Goal: Information Seeking & Learning: Learn about a topic

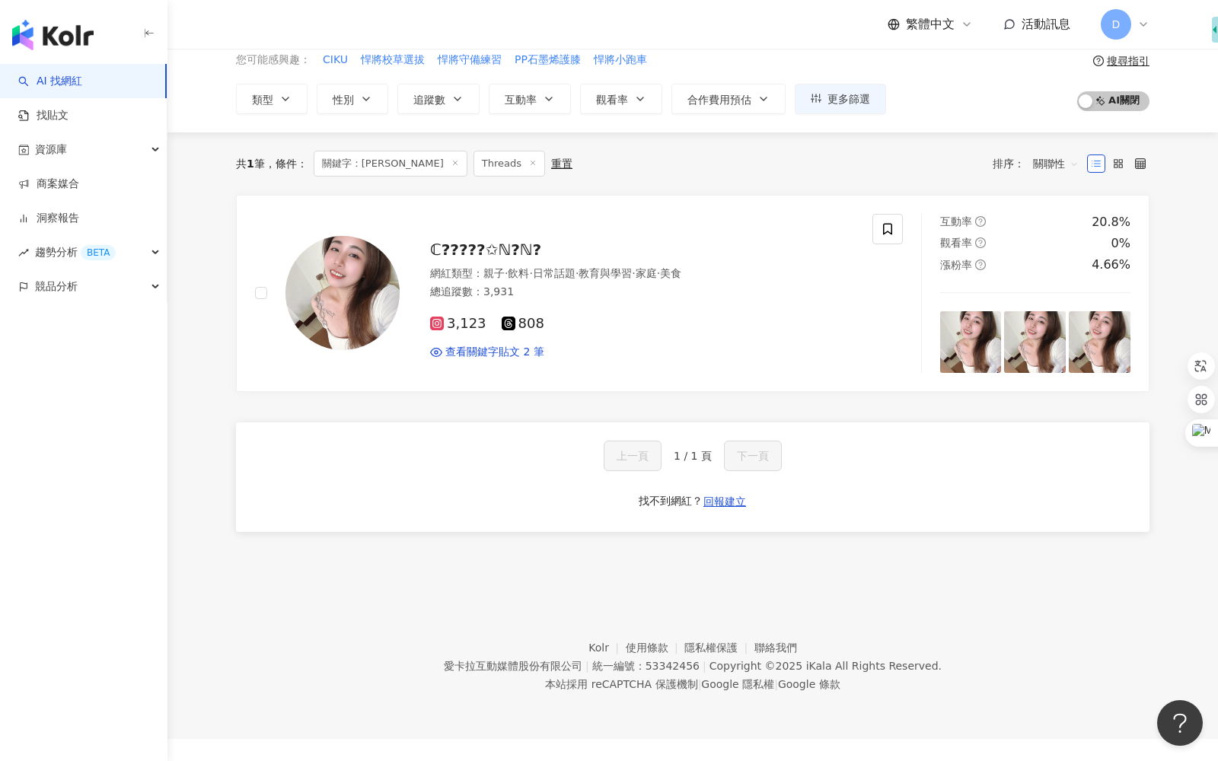
scroll to position [70, 0]
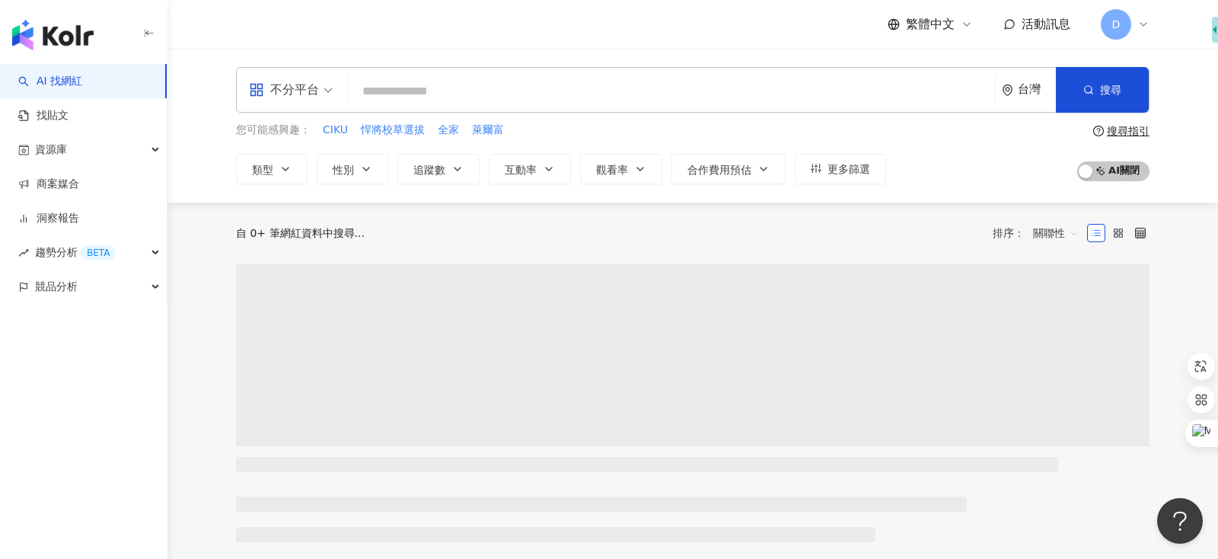
click at [518, 99] on input "search" at bounding box center [671, 91] width 635 height 29
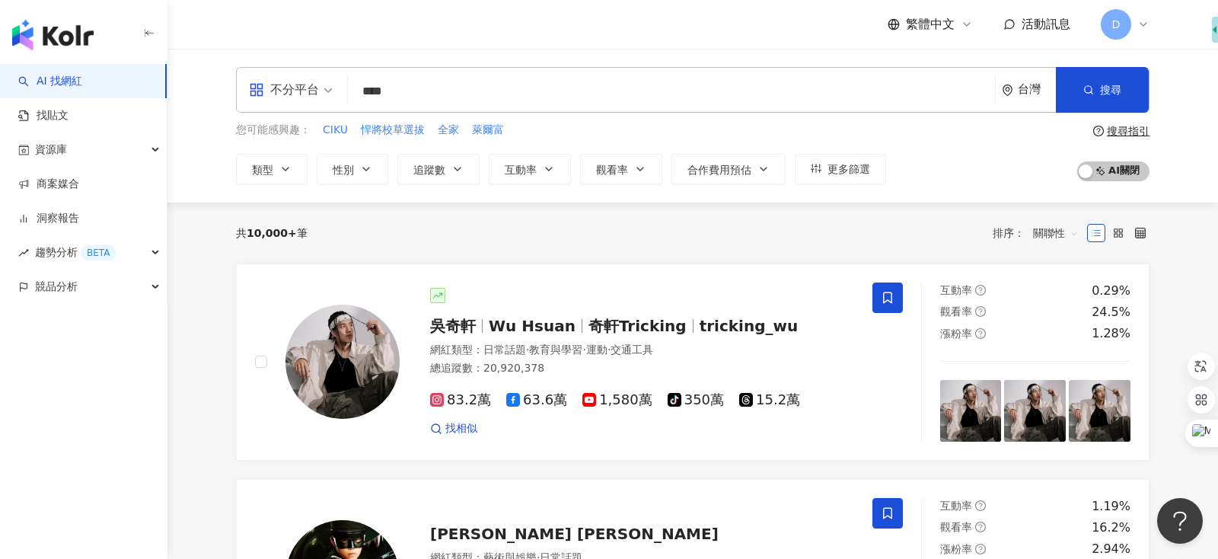
type input "****"
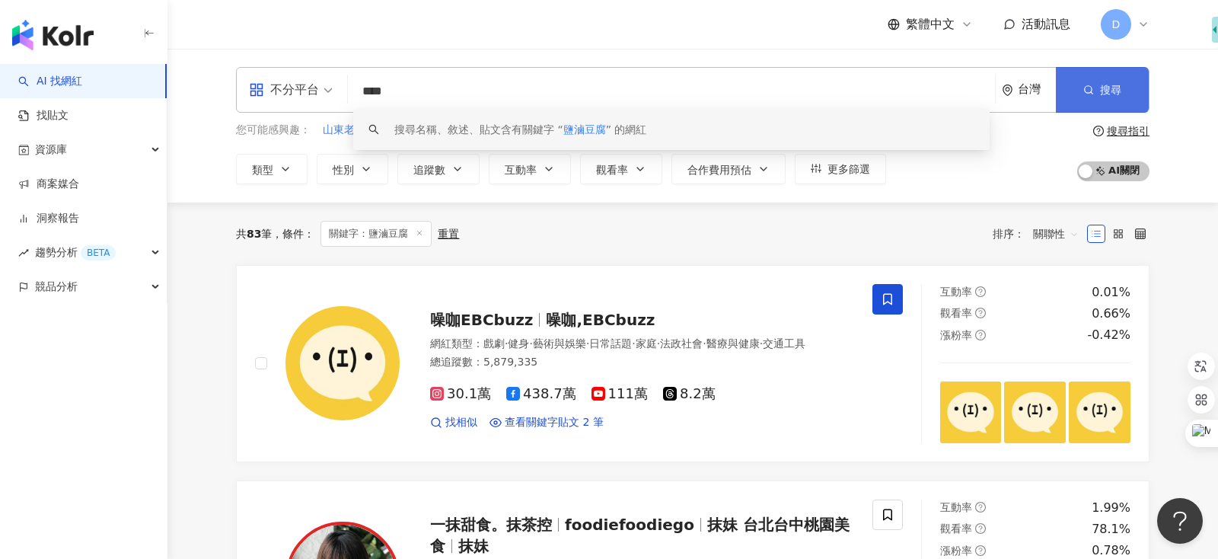
click at [1080, 81] on button "搜尋" at bounding box center [1102, 90] width 93 height 46
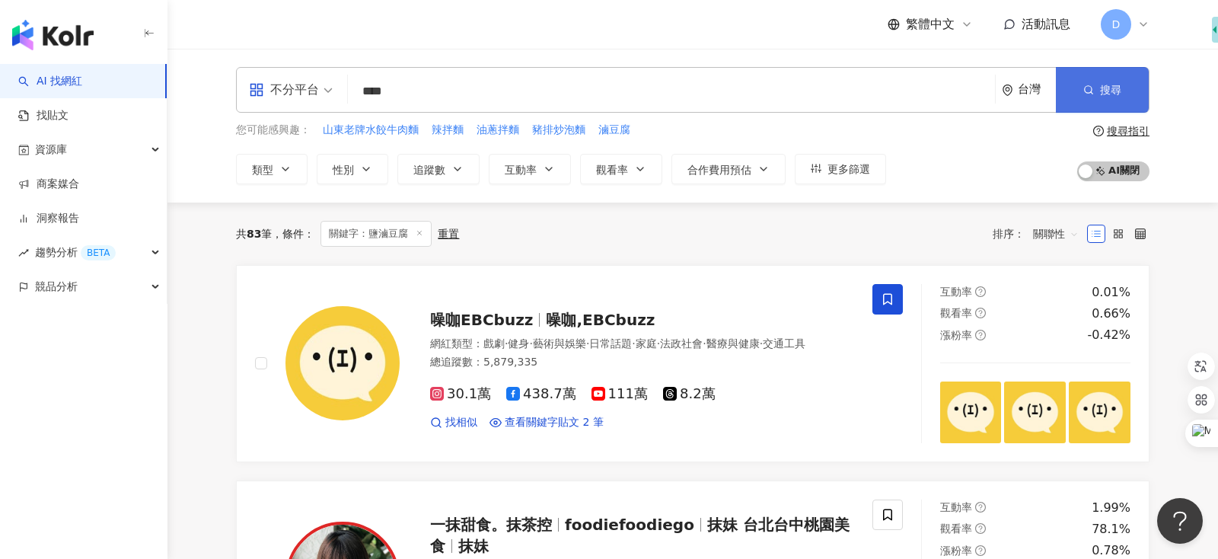
click at [1080, 81] on button "搜尋" at bounding box center [1102, 90] width 93 height 46
click at [1111, 101] on button "搜尋" at bounding box center [1102, 90] width 93 height 46
click at [1065, 104] on button "搜尋" at bounding box center [1102, 90] width 93 height 46
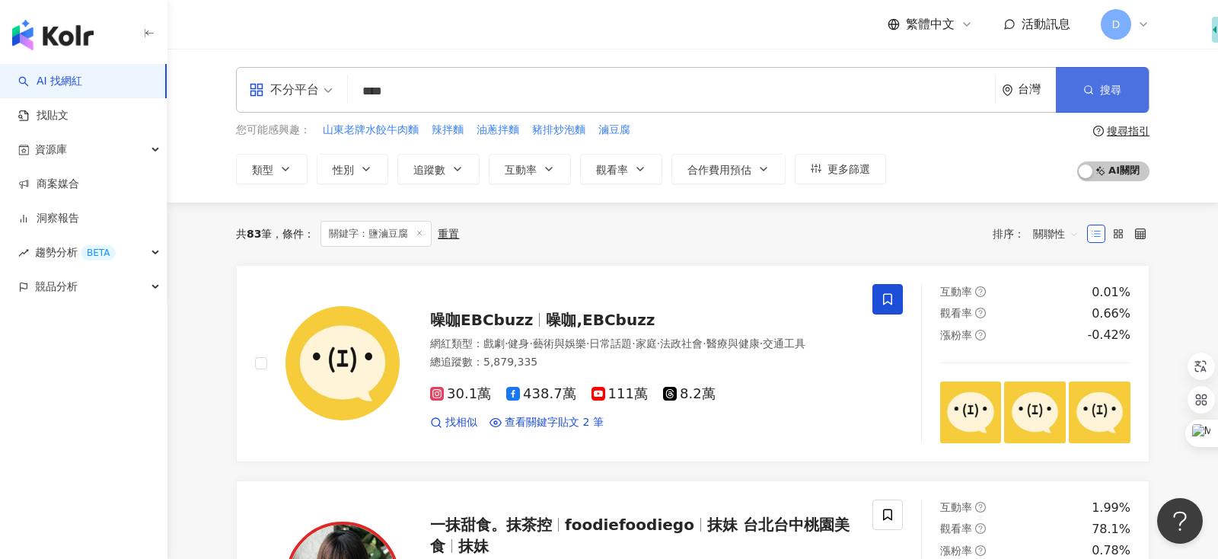
click at [1065, 104] on button "搜尋" at bounding box center [1102, 90] width 93 height 46
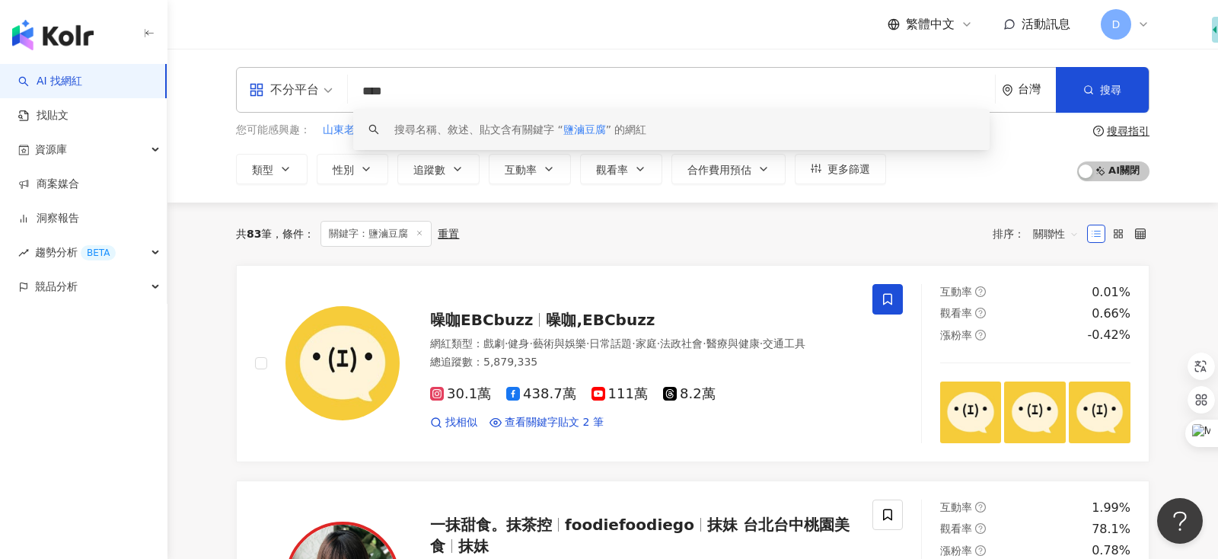
click at [759, 86] on input "****" at bounding box center [671, 91] width 635 height 29
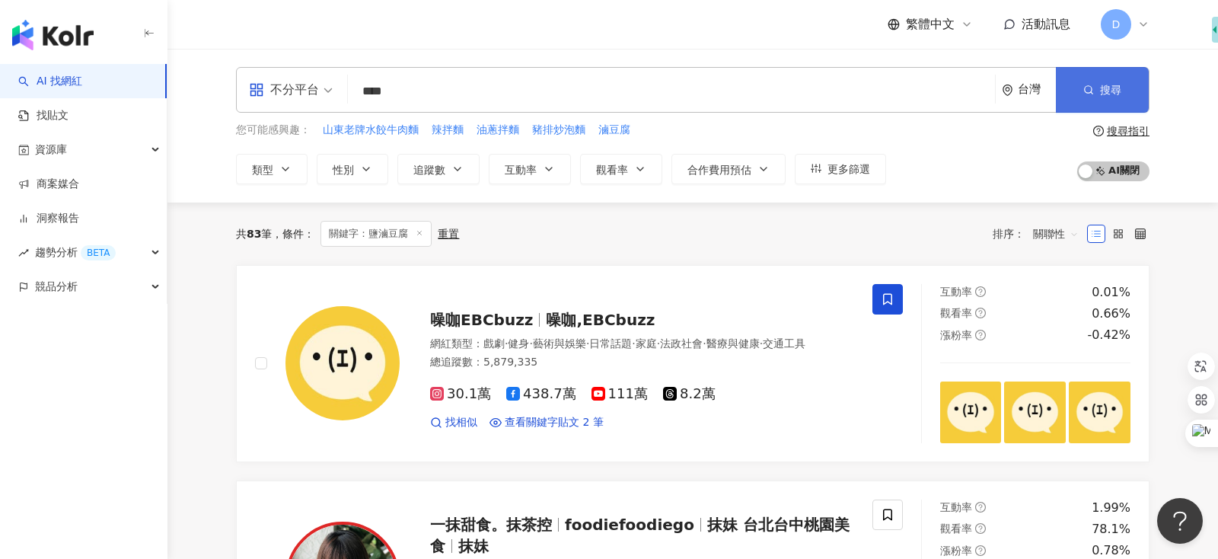
click at [1107, 71] on button "搜尋" at bounding box center [1102, 90] width 93 height 46
click at [1047, 235] on span "關聯性" at bounding box center [1056, 234] width 46 height 24
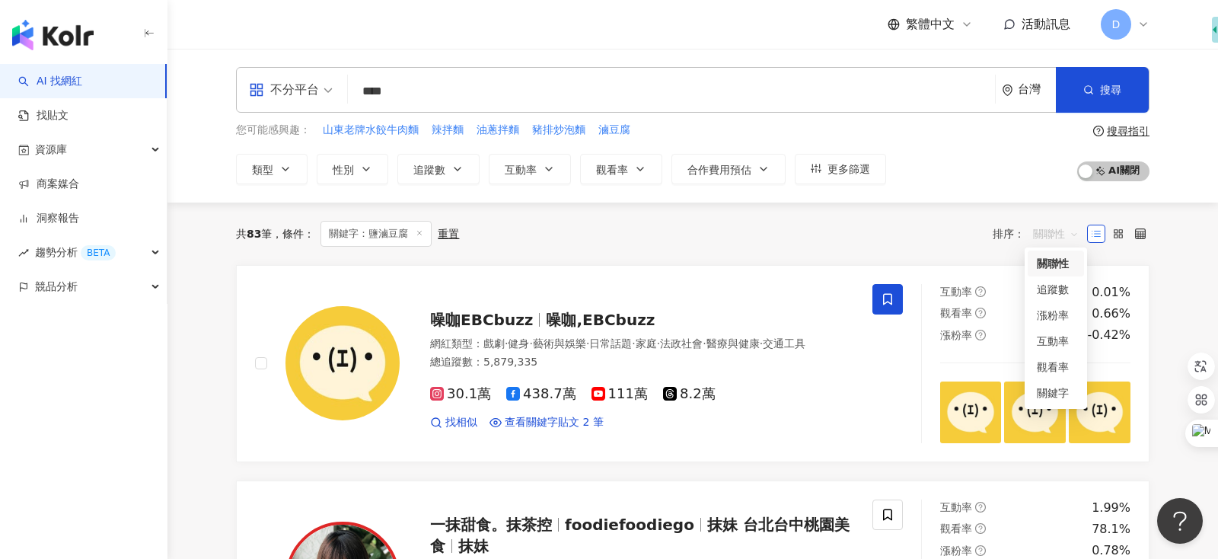
click at [865, 238] on div "共 83 筆 條件 ： 關鍵字：鹽滷豆腐 重置 排序： 關聯性" at bounding box center [693, 234] width 914 height 26
click at [792, 244] on div "共 83 筆 條件 ： 關鍵字：鹽滷豆腐 重置 排序： 關聯性" at bounding box center [693, 234] width 914 height 26
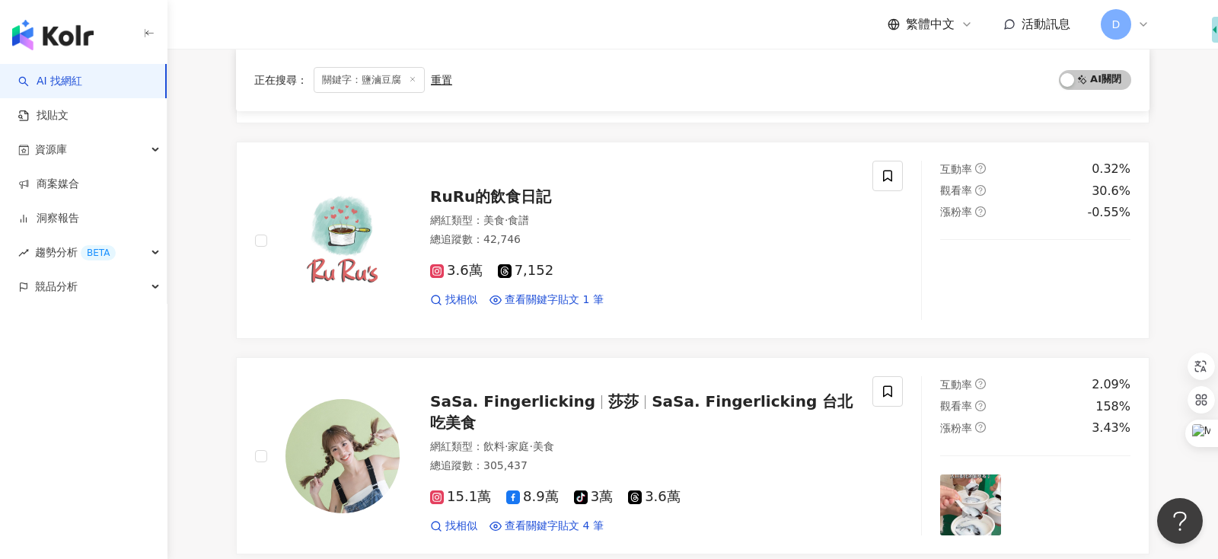
scroll to position [2608, 0]
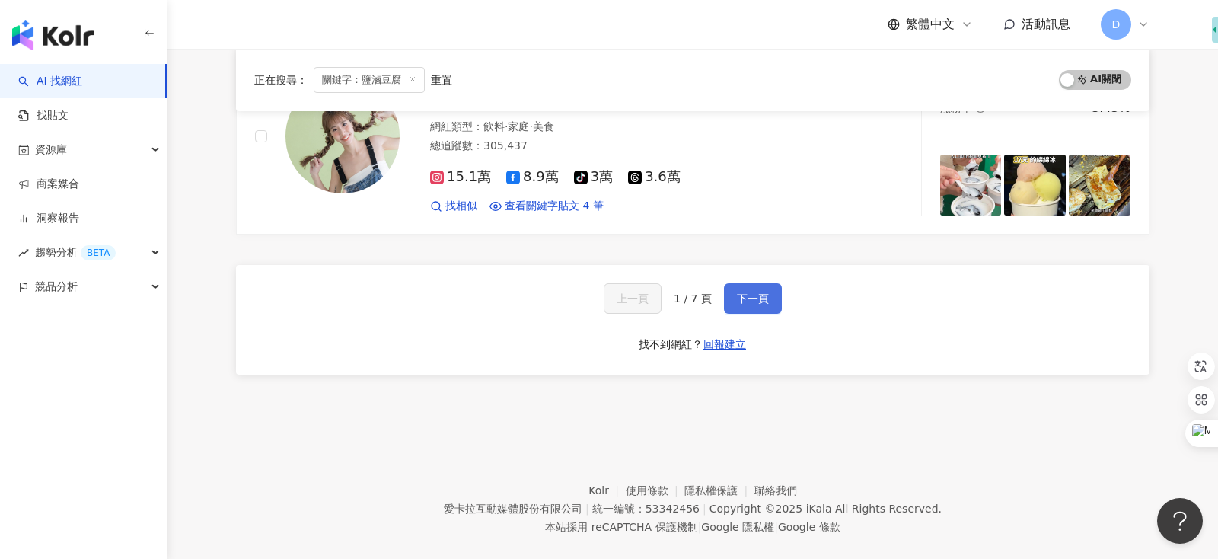
click at [744, 292] on span "下一頁" at bounding box center [753, 298] width 32 height 12
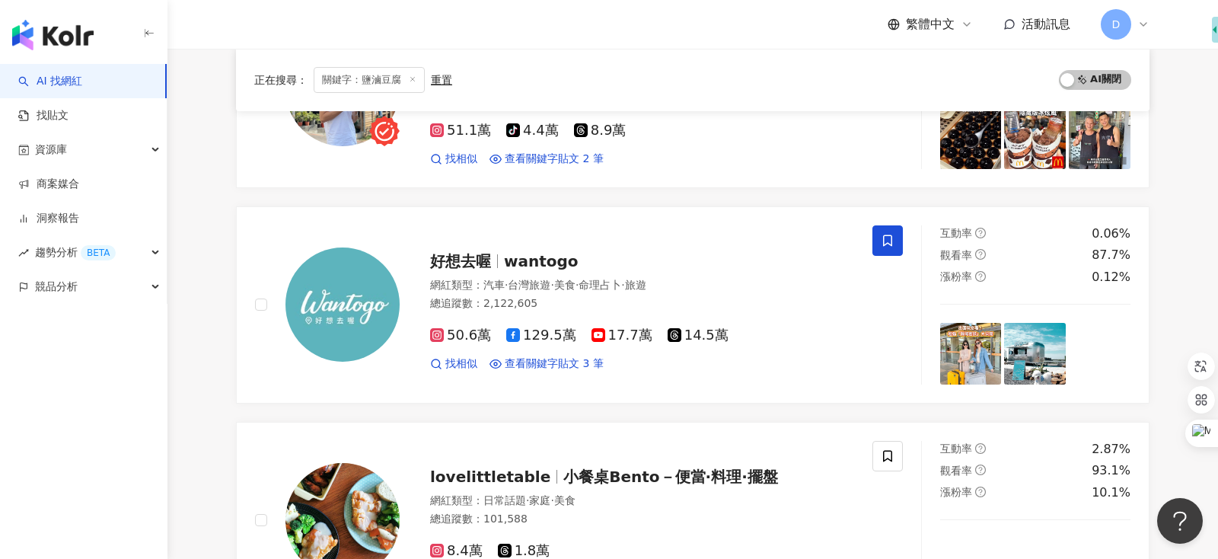
scroll to position [0, 0]
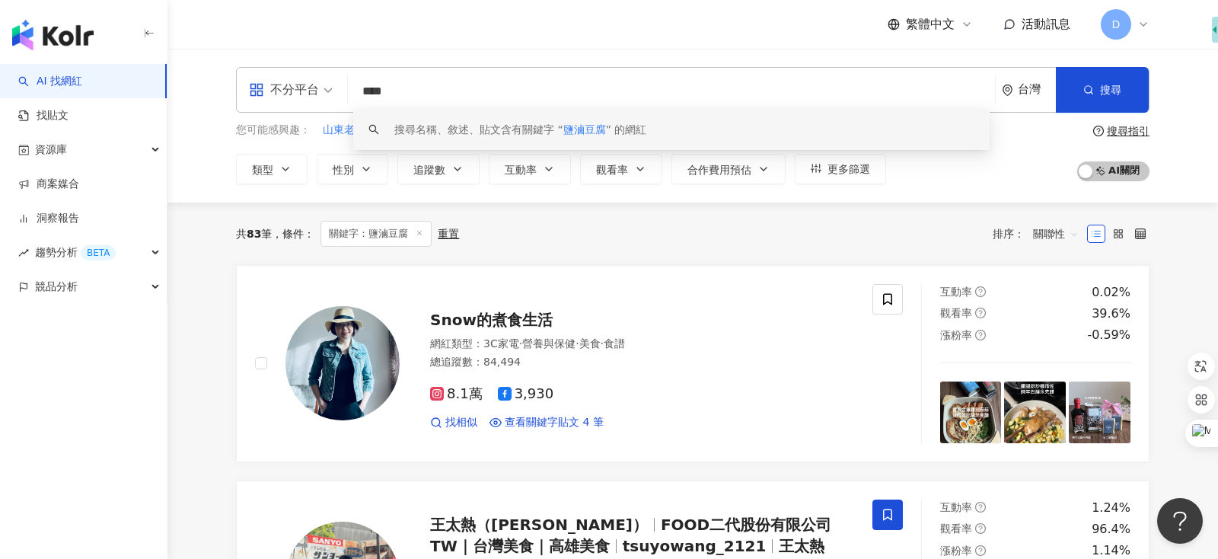
drag, startPoint x: 419, startPoint y: 95, endPoint x: 334, endPoint y: 95, distance: 84.5
click at [334, 95] on div "不分平台 **** 台灣 搜尋 keyword 搜尋名稱、敘述、貼文含有關鍵字 “ 鹽滷豆腐 ” 的網紅" at bounding box center [693, 90] width 914 height 46
click at [69, 120] on link "找貼文" at bounding box center [43, 115] width 50 height 15
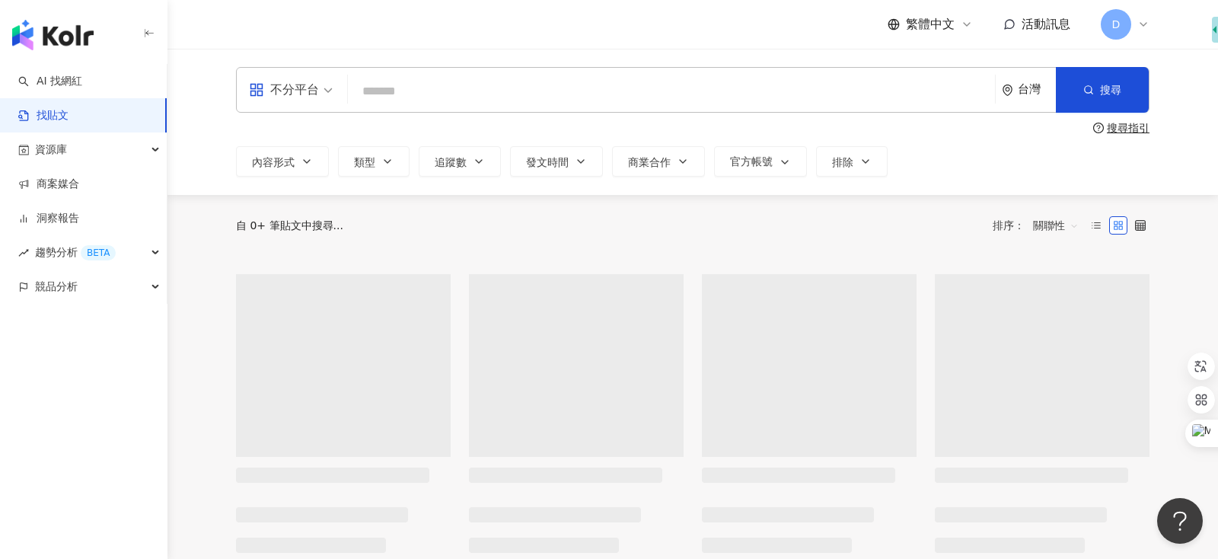
click at [69, 120] on link "找貼文" at bounding box center [43, 115] width 50 height 15
click at [450, 92] on input "search" at bounding box center [671, 91] width 635 height 33
paste input "****"
type input "****"
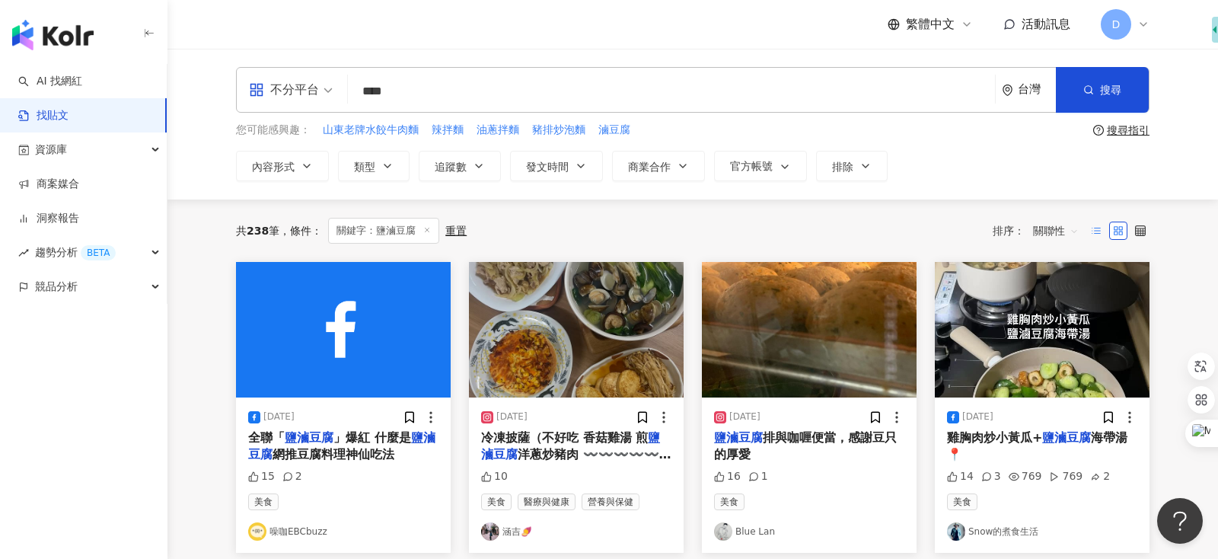
click at [1095, 232] on icon at bounding box center [1096, 230] width 11 height 11
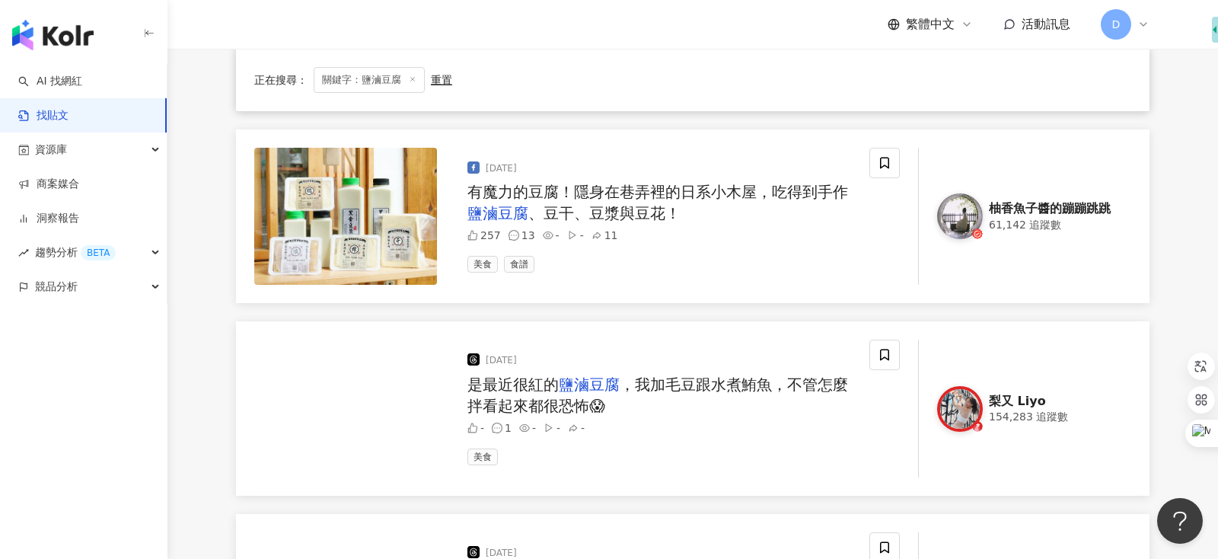
scroll to position [2277, 0]
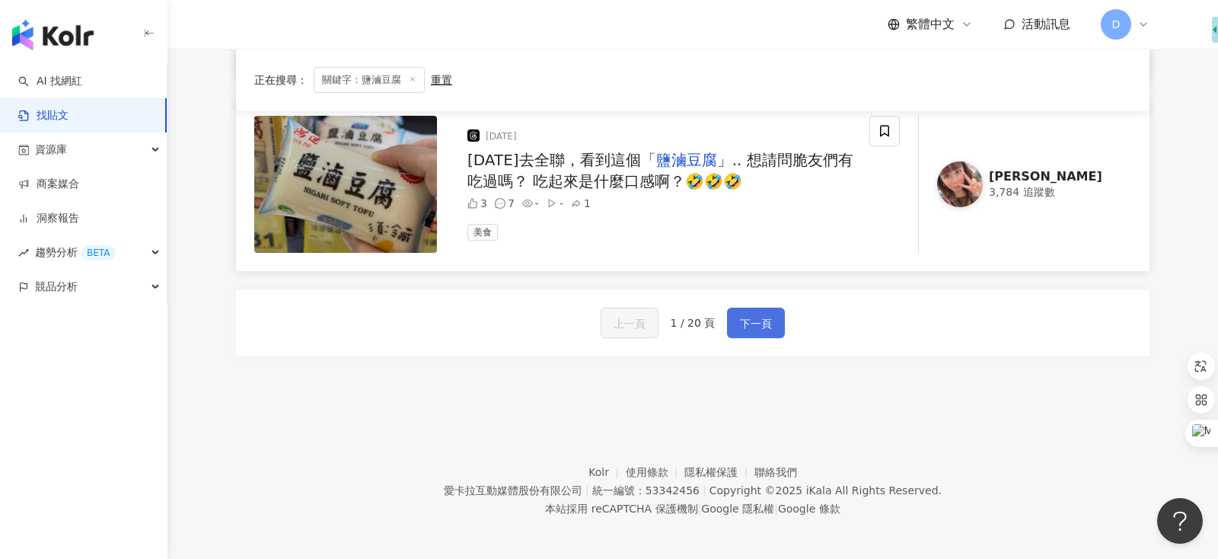
click at [781, 314] on button "下一頁" at bounding box center [756, 323] width 58 height 30
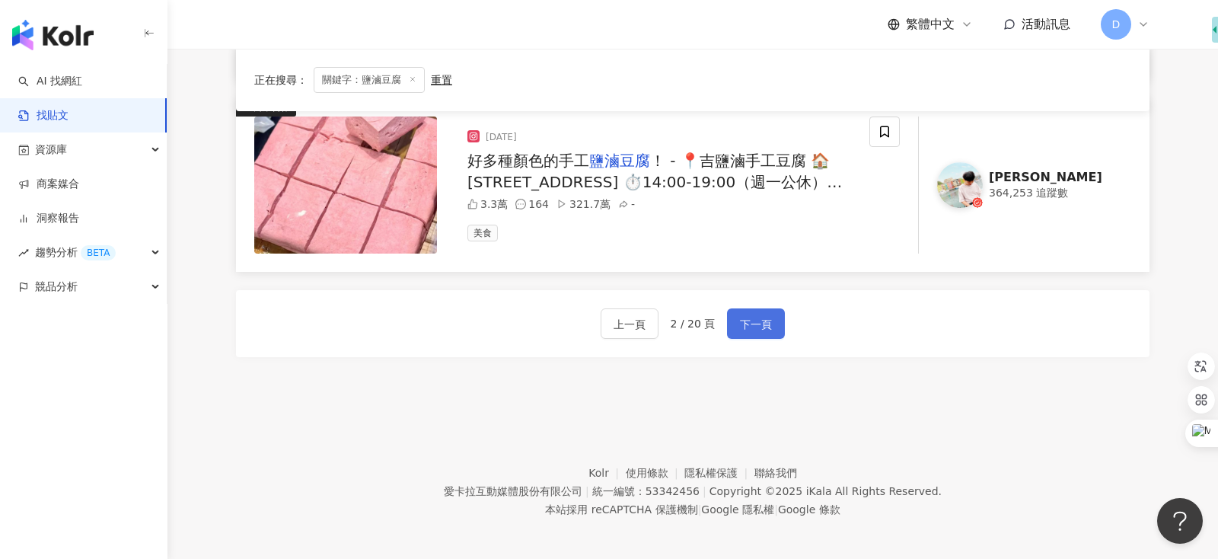
click at [766, 321] on span "下一頁" at bounding box center [756, 324] width 32 height 18
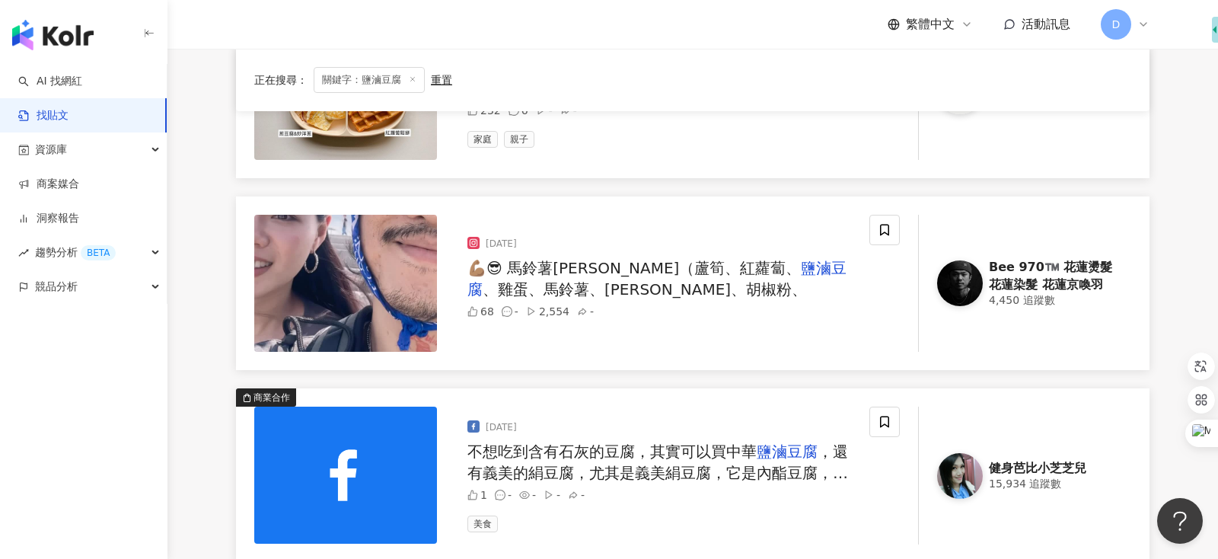
scroll to position [0, 0]
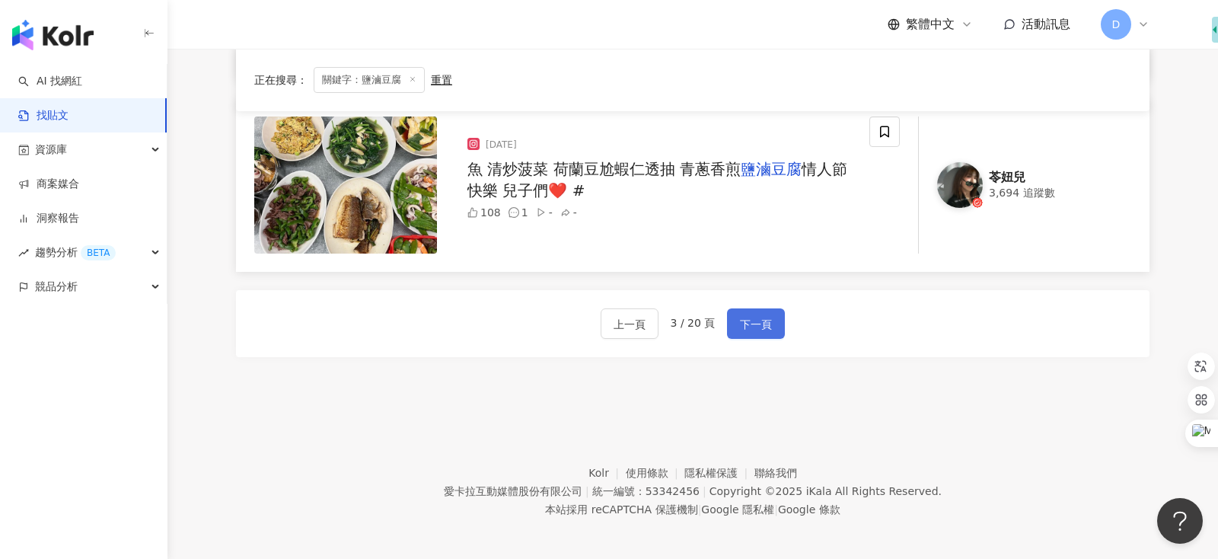
click at [766, 324] on span "下一頁" at bounding box center [756, 324] width 32 height 18
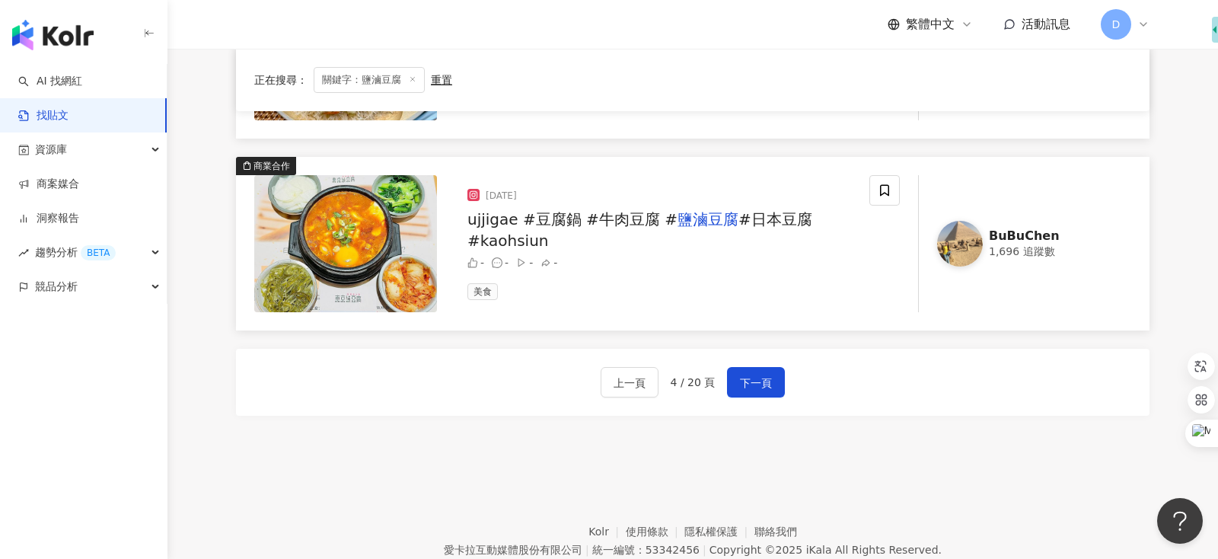
scroll to position [2277, 0]
